Goal: Task Accomplishment & Management: Manage account settings

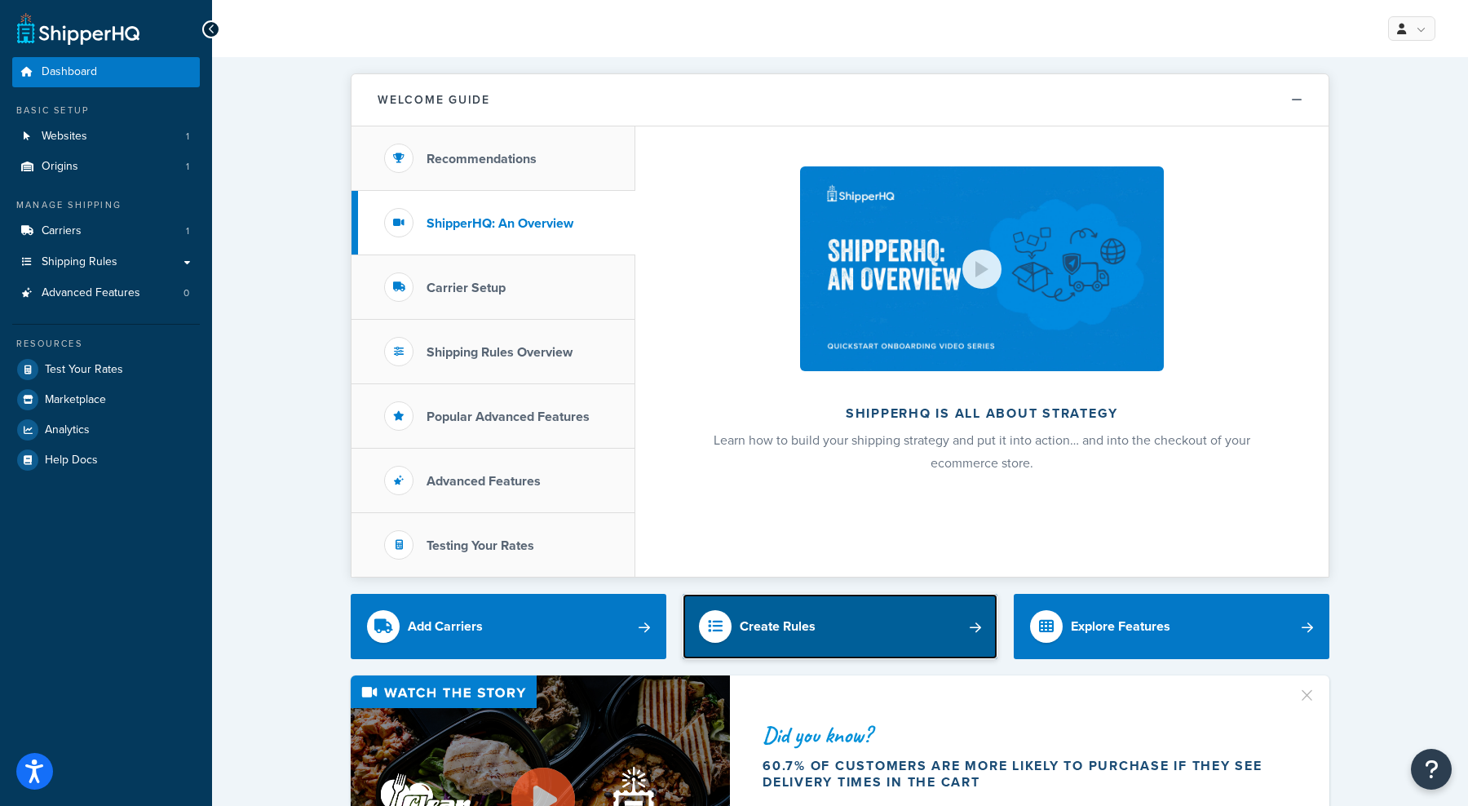
click at [769, 624] on div "Create Rules" at bounding box center [777, 626] width 76 height 23
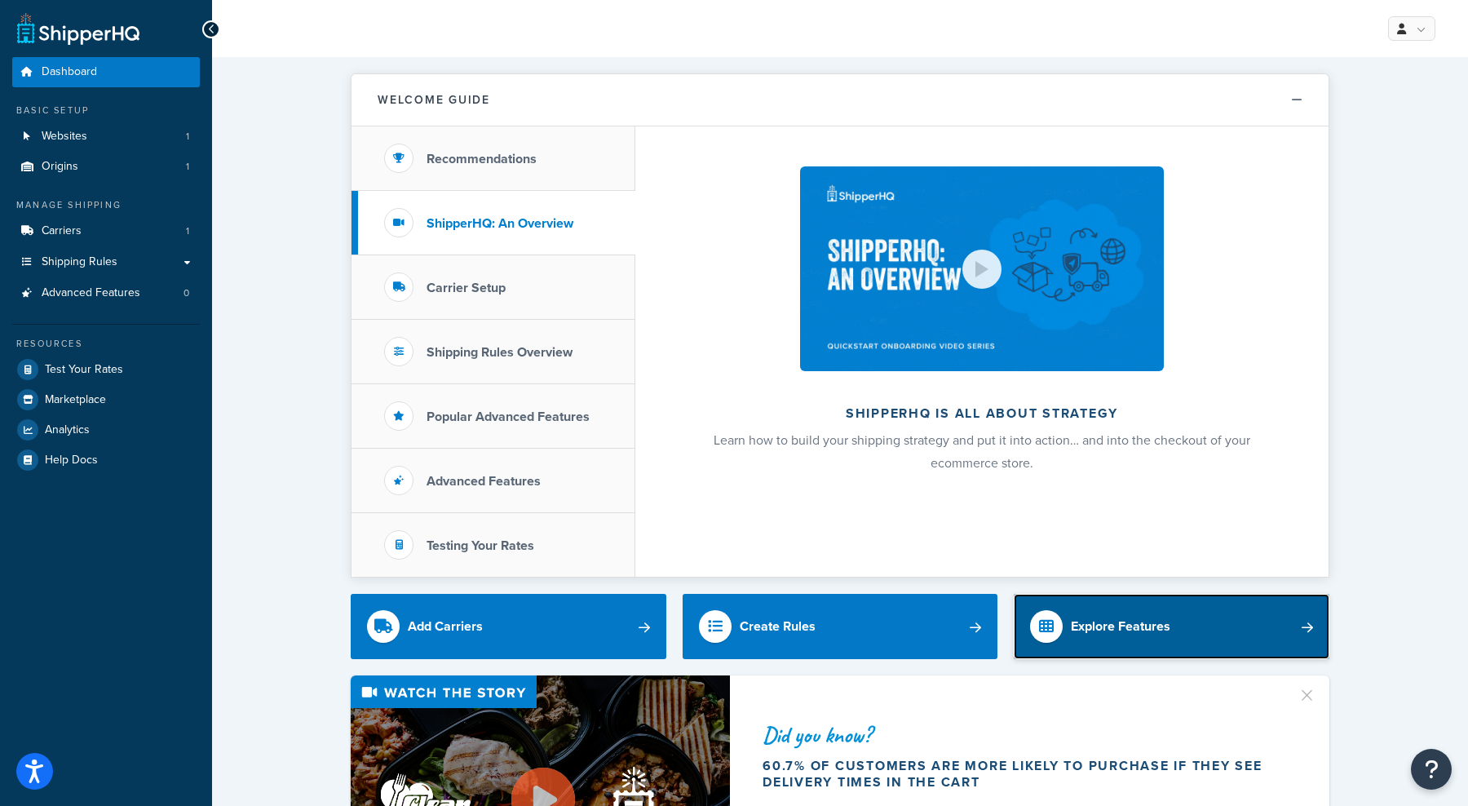
click at [1088, 625] on div "Explore Features" at bounding box center [1120, 626] width 99 height 23
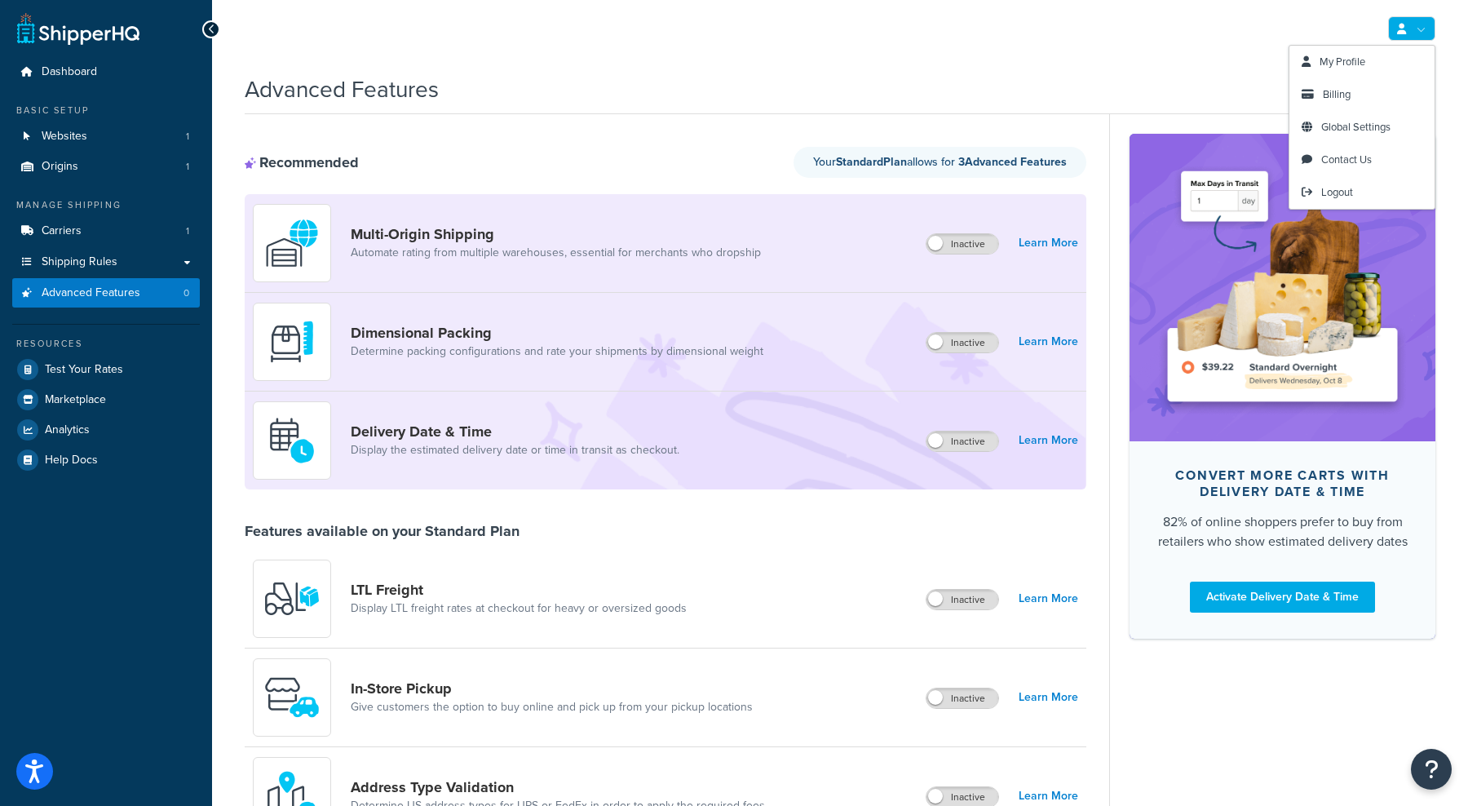
click at [1411, 37] on link at bounding box center [1411, 28] width 47 height 24
click at [1337, 128] on span "Global Settings" at bounding box center [1355, 126] width 69 height 15
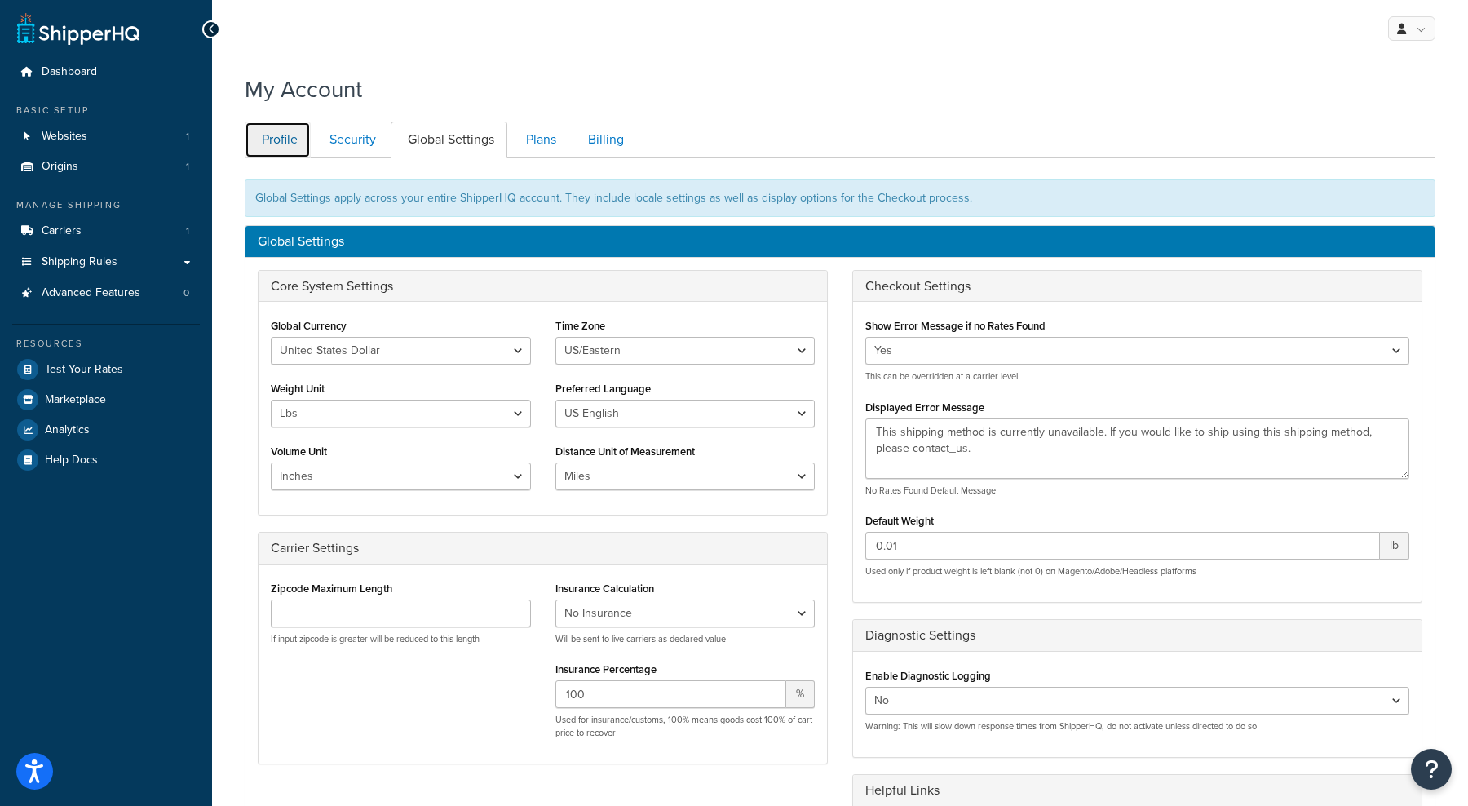
click at [284, 149] on link "Profile" at bounding box center [278, 139] width 66 height 37
